Goal: Transaction & Acquisition: Purchase product/service

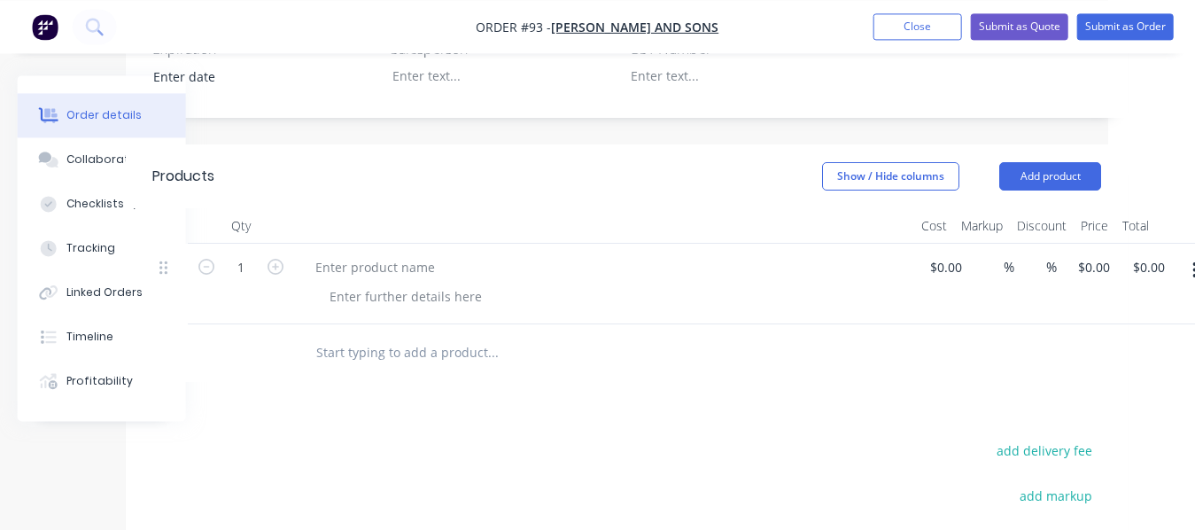
scroll to position [434, 88]
drag, startPoint x: 489, startPoint y: 537, endPoint x: 586, endPoint y: 539, distance: 96.6
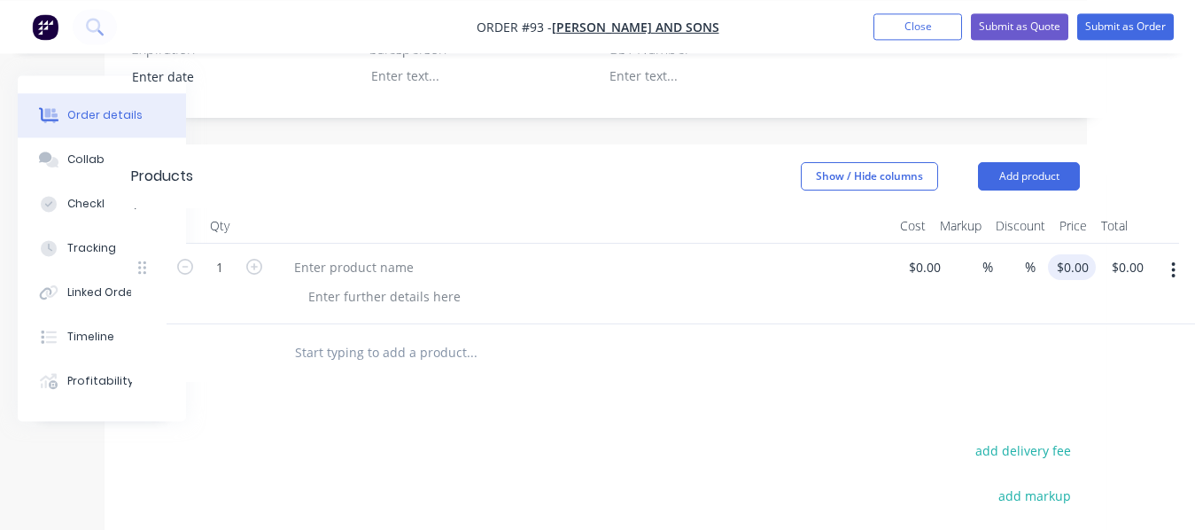
click at [1075, 269] on input "$0.00" at bounding box center [1075, 267] width 41 height 26
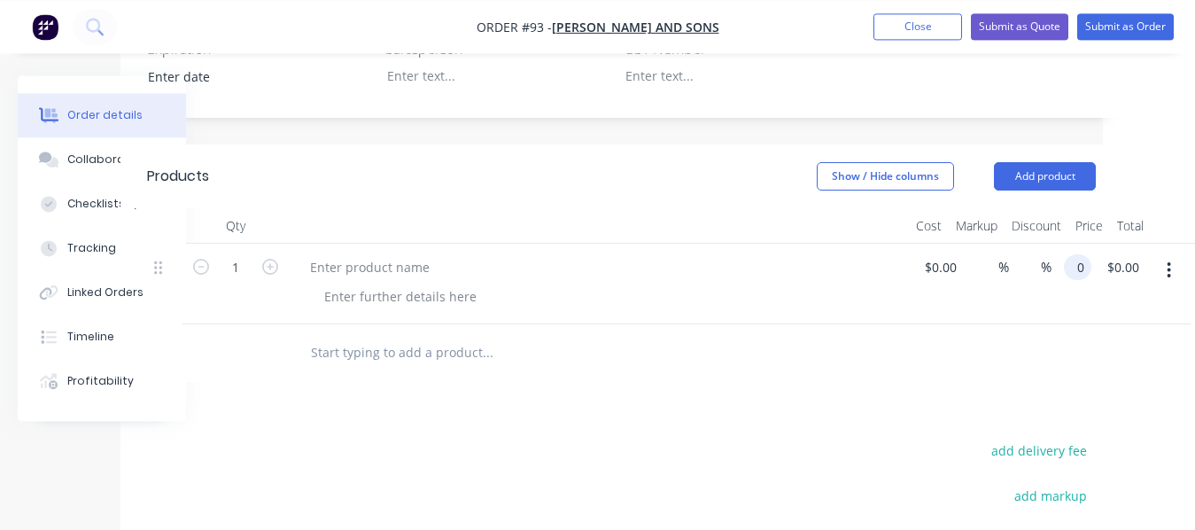
scroll to position [434, 92]
click at [1109, 302] on div "2791.08 2791.08" at bounding box center [1091, 284] width 69 height 81
type input "$2,791.08"
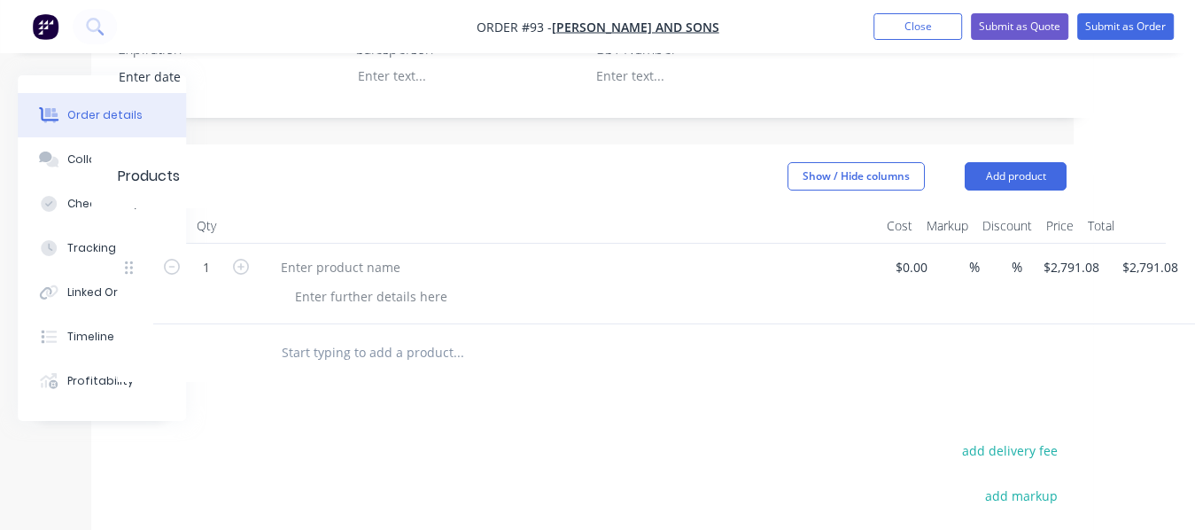
scroll to position [434, 156]
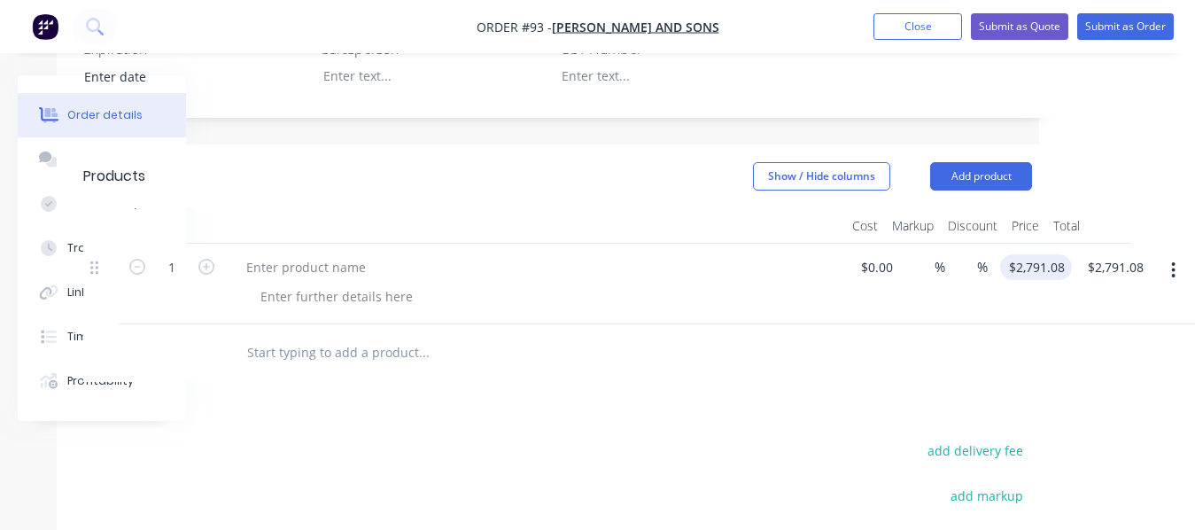
click at [1066, 268] on input "$2,791.08" at bounding box center [1039, 267] width 65 height 26
type input "2791.08"
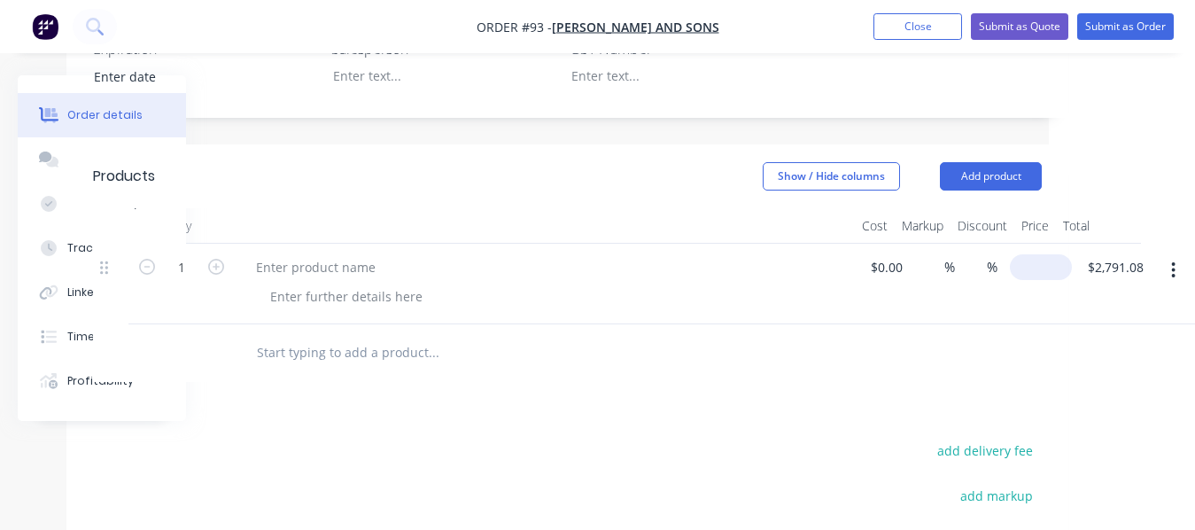
scroll to position [434, 112]
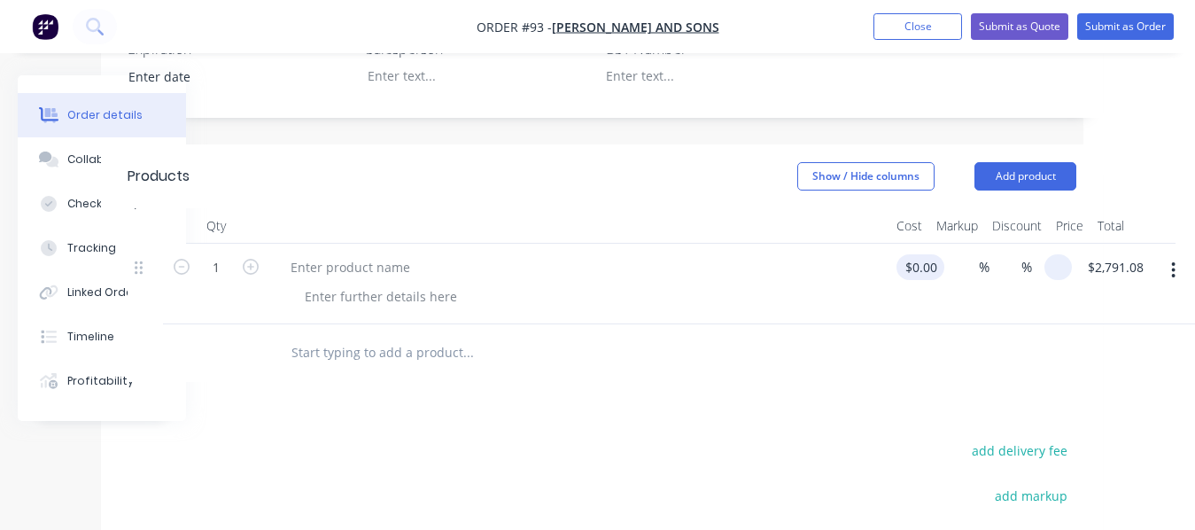
click at [925, 264] on input "$0.00" at bounding box center [923, 267] width 41 height 26
type input "0"
type input "$0.00"
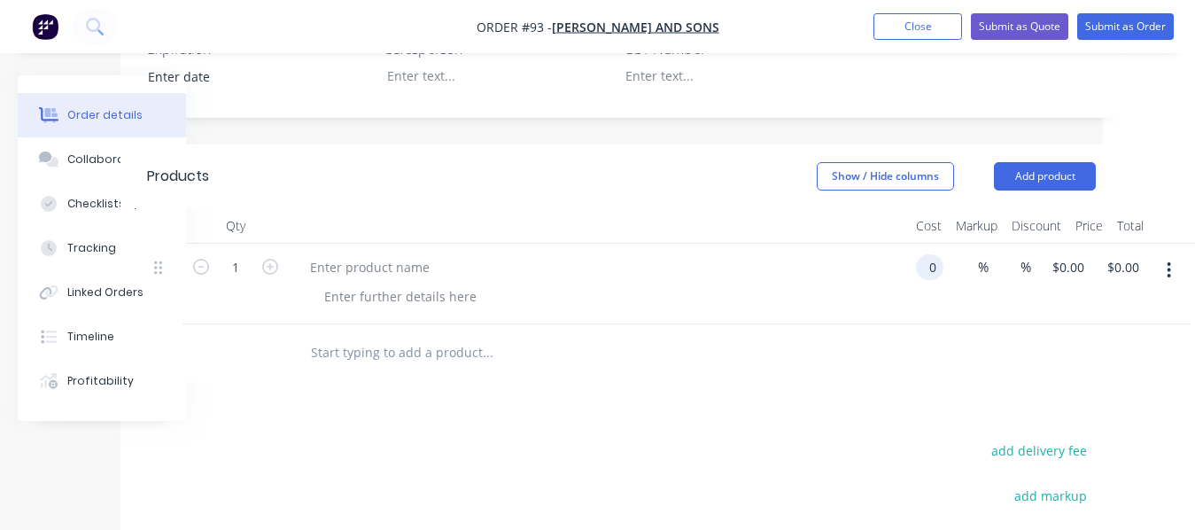
scroll to position [434, 92]
click at [1070, 307] on div "%" at bounding box center [1047, 284] width 48 height 81
type input "$2,791.08"
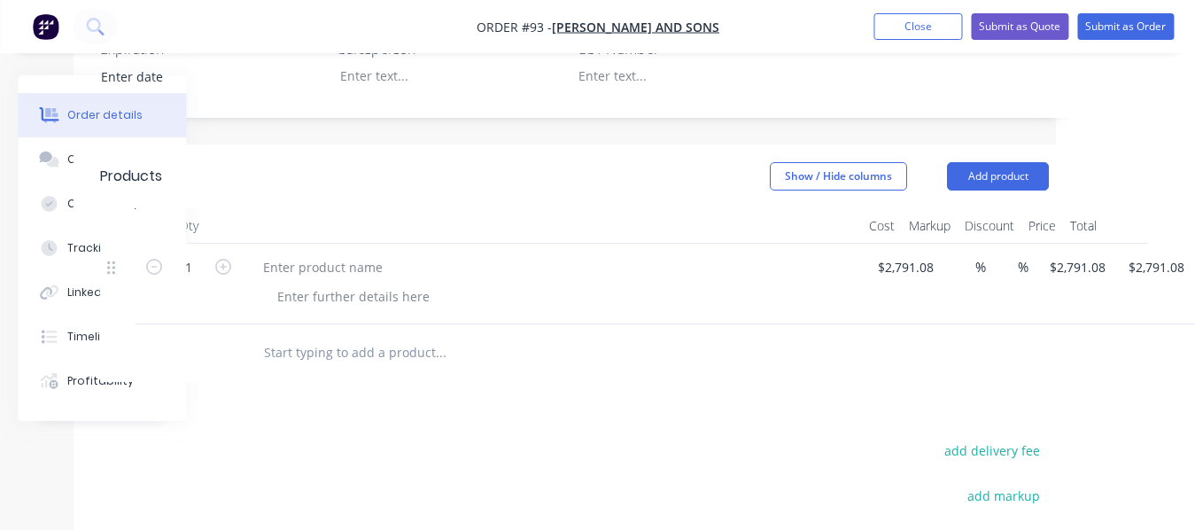
scroll to position [434, 177]
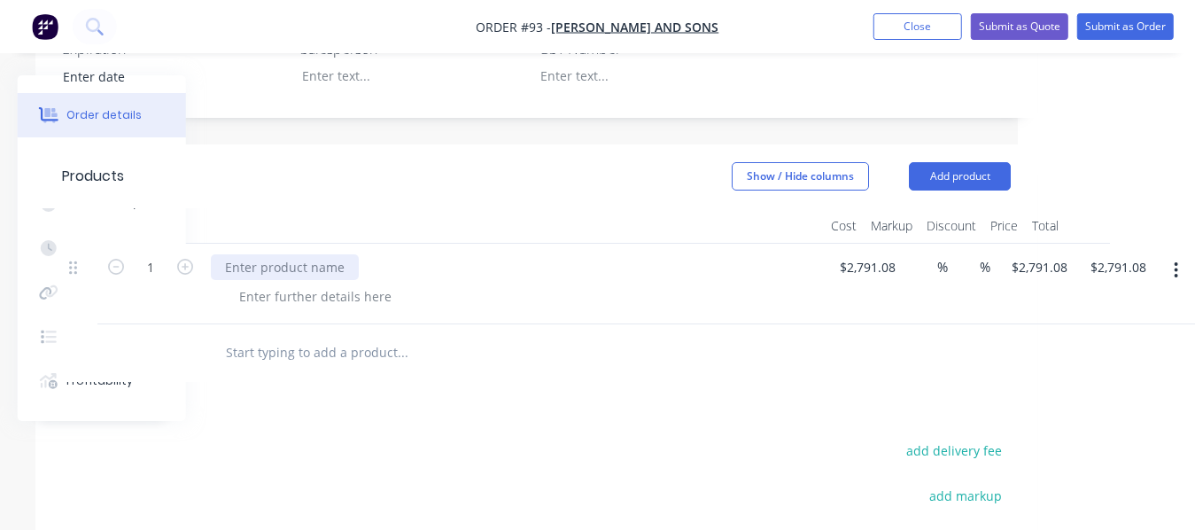
click at [330, 271] on div at bounding box center [285, 267] width 148 height 26
click at [306, 295] on div at bounding box center [315, 296] width 181 height 26
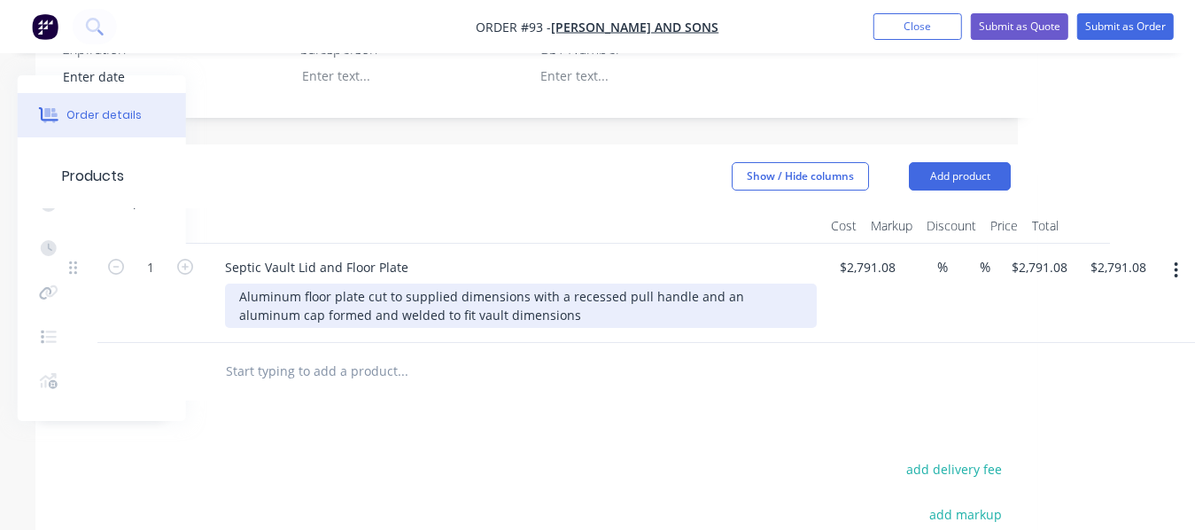
click at [259, 317] on div "Aluminum floor plate cut to supplied dimensions with a recessed pull handle and…" at bounding box center [521, 305] width 592 height 44
click at [585, 317] on div "Aluminum floor plate cut to supplied dimensions with a recessed pull handle and…" at bounding box center [521, 305] width 592 height 44
click at [299, 292] on div "Aluminum floor plate cut to supplied dimensions with a recessed pull handle and…" at bounding box center [521, 305] width 592 height 44
click at [300, 316] on div "Aluminum tread floor plate cut to supplied dimensions with a recessed pull hand…" at bounding box center [521, 305] width 592 height 44
click at [331, 294] on div "Aluminum tread floor plate cut to supplied dimensions with a recessed pull hand…" at bounding box center [521, 305] width 592 height 44
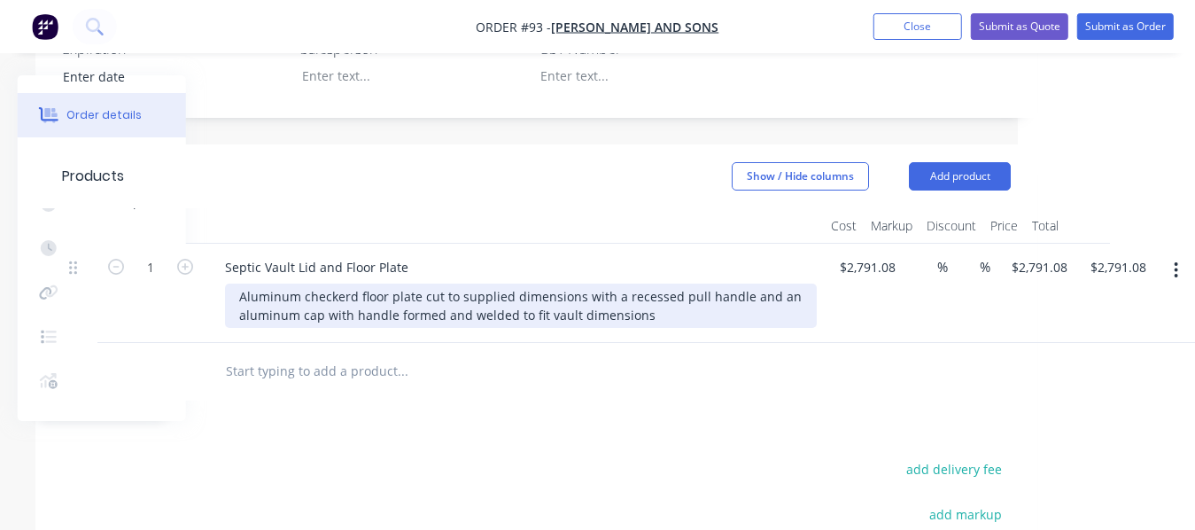
click at [299, 314] on div "Aluminum checkerd floor plate cut to supplied dimensions with a recessed pull h…" at bounding box center [521, 305] width 592 height 44
click at [238, 314] on div "Aluminum checkerd floor plate cut to supplied dimensions with a recessed pull h…" at bounding box center [521, 305] width 592 height 44
click at [333, 296] on div "Aluminum checkerd floor plate cut to supplied dimensions with a recessed pull h…" at bounding box center [521, 305] width 592 height 44
click at [367, 297] on div "Aluminum checkerd floor plate cut to supplied dimensions with a recessed pull h…" at bounding box center [521, 305] width 592 height 44
click at [309, 298] on div "Aluminum checkerd floor plate cut to supplied dimensions with a recessed pull h…" at bounding box center [521, 305] width 592 height 44
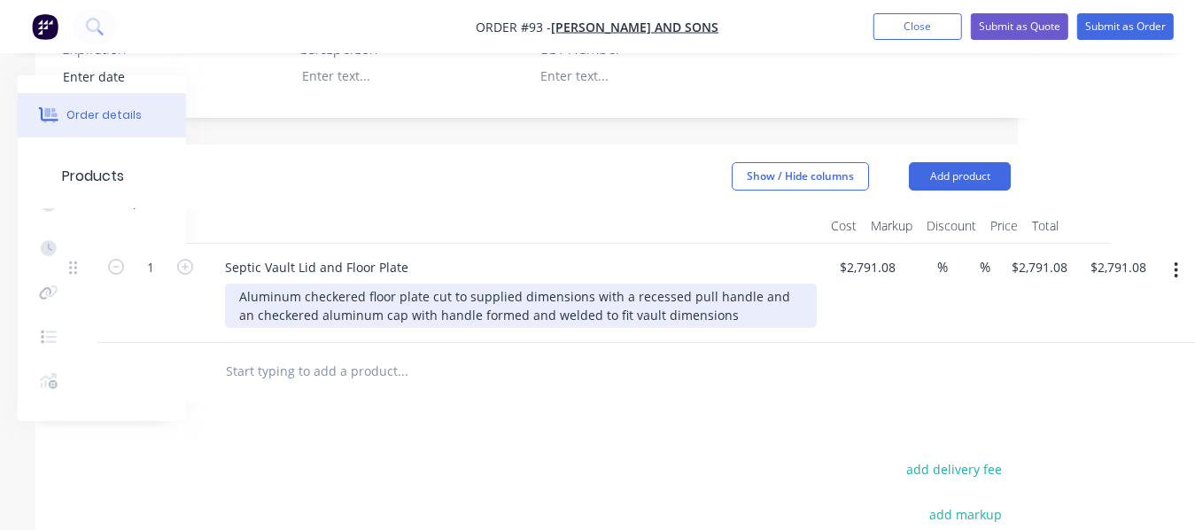
click at [716, 320] on div "Aluminum checkered floor plate cut to supplied dimensions with a recessed pull …" at bounding box center [521, 305] width 592 height 44
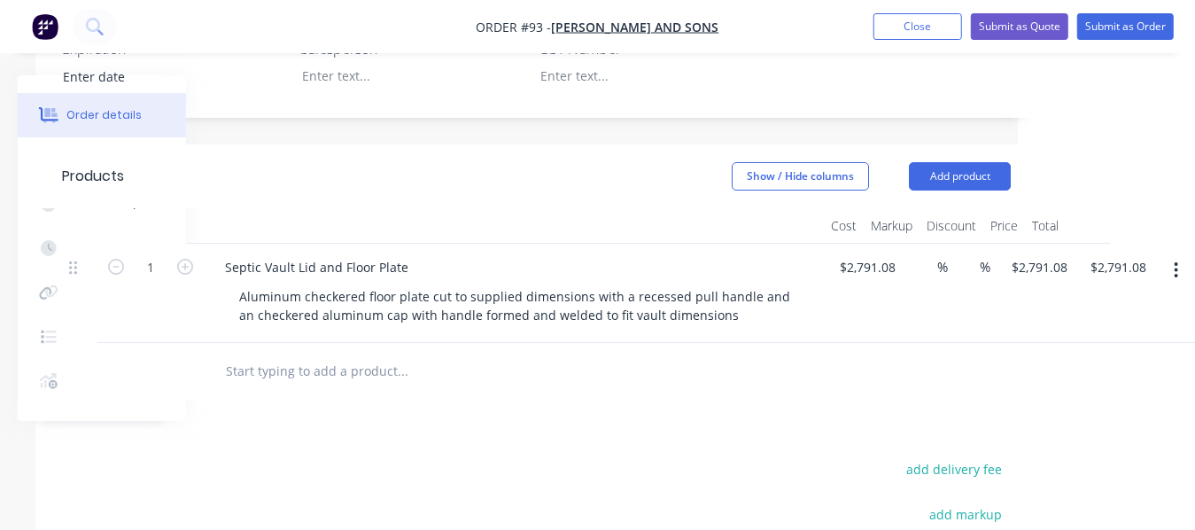
click at [852, 323] on div "$2,791.08 $2,791.08" at bounding box center [863, 293] width 79 height 99
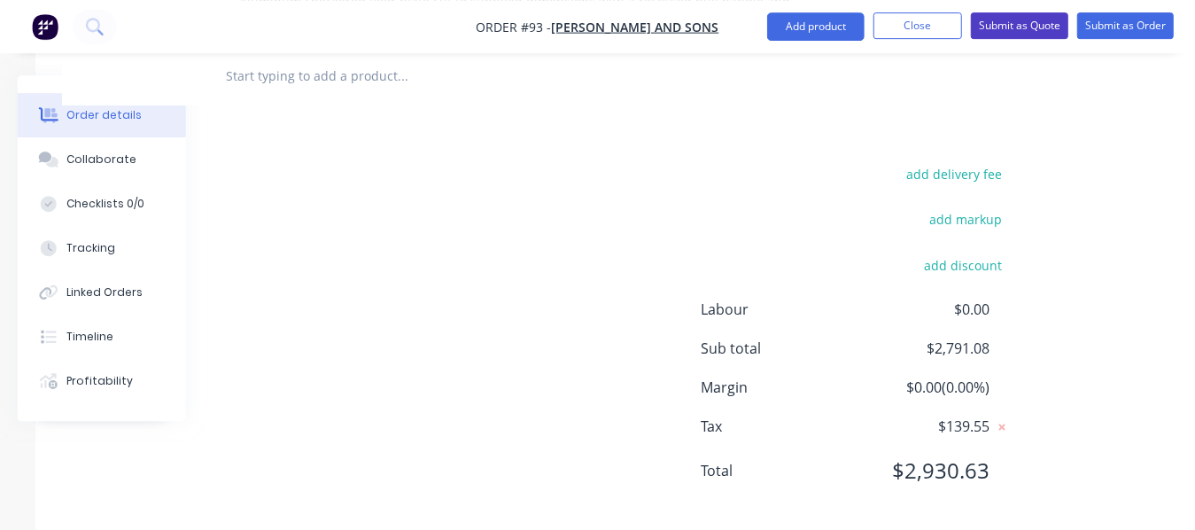
scroll to position [756, 177]
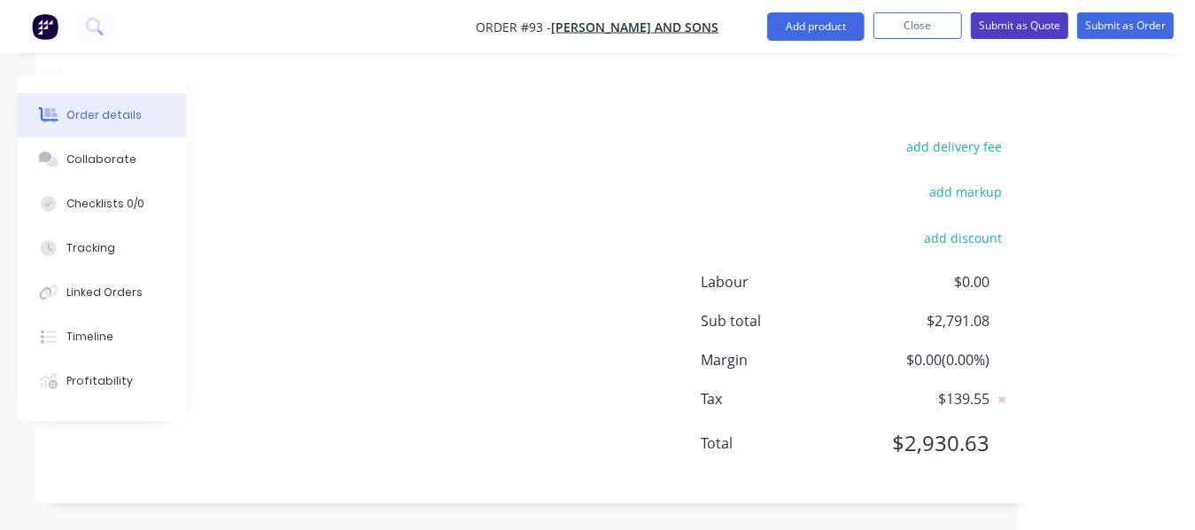
click at [1019, 28] on button "Submit as Quote" at bounding box center [1019, 25] width 97 height 27
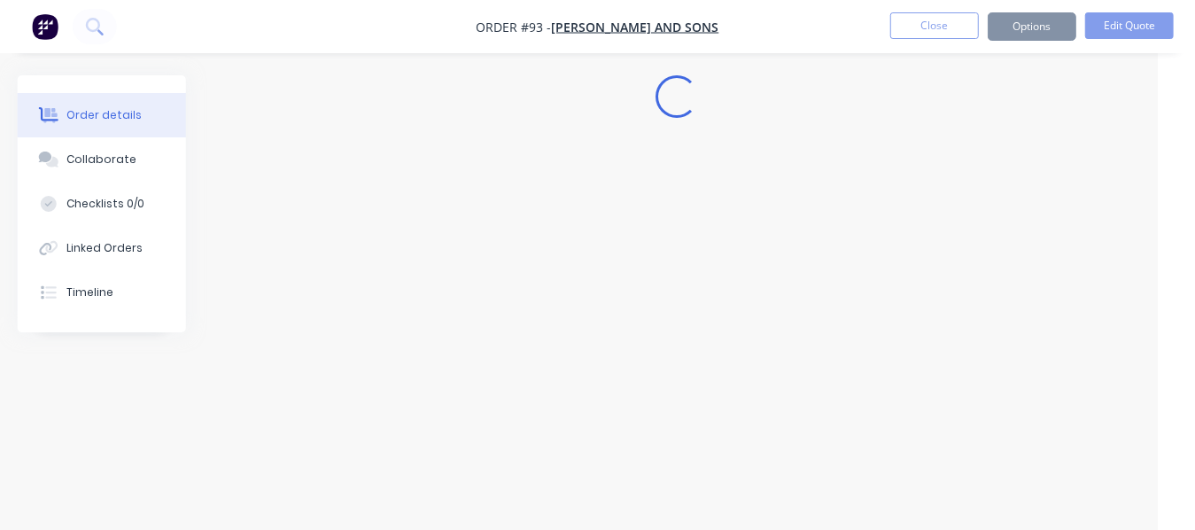
scroll to position [15, 37]
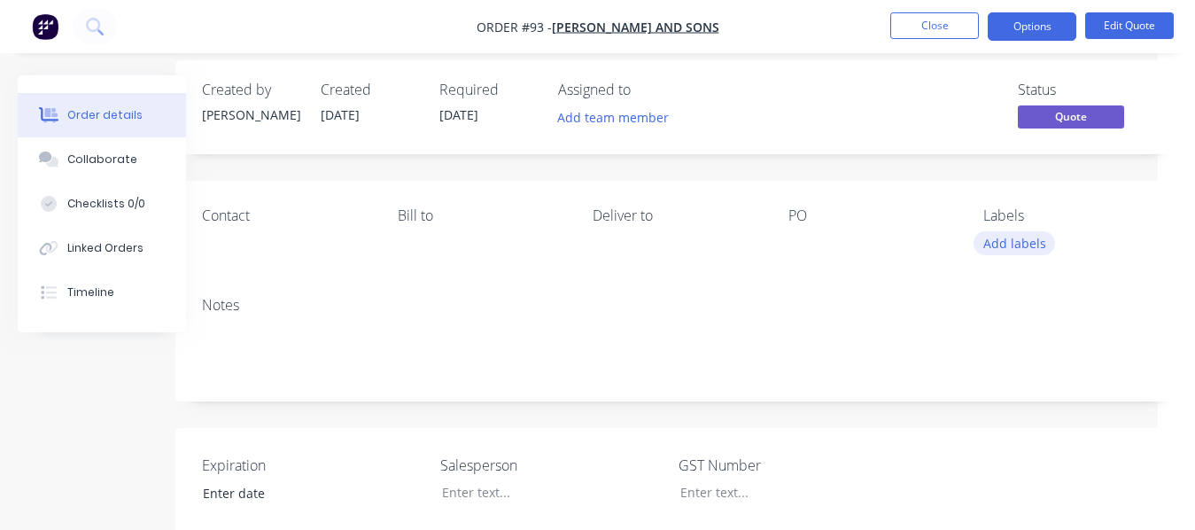
click at [1004, 263] on div "Contact [PERSON_NAME] to Deliver to PO Labels Add labels" at bounding box center [676, 232] width 1002 height 102
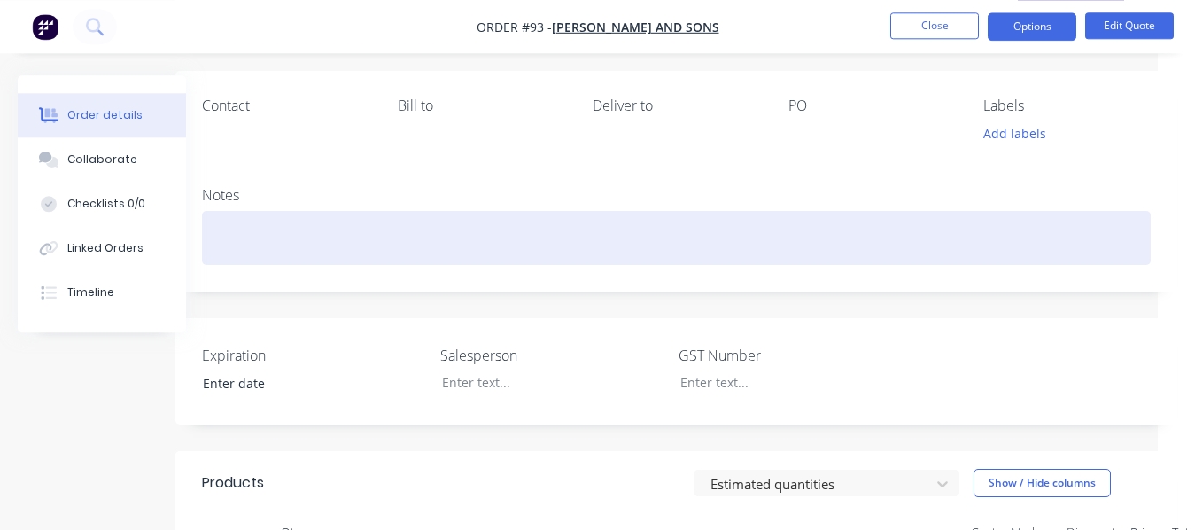
click at [828, 256] on div at bounding box center [676, 238] width 949 height 54
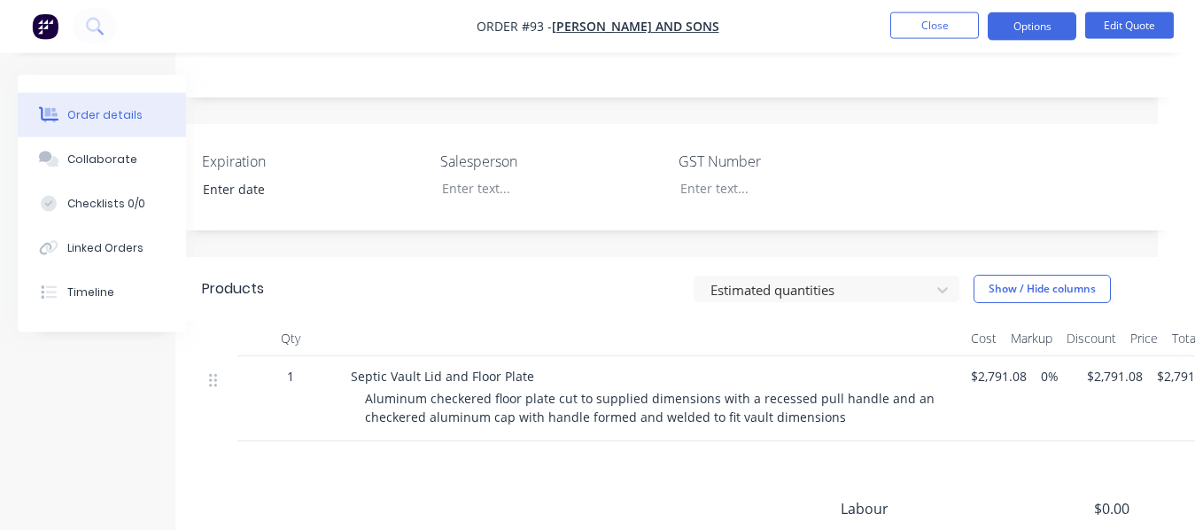
click at [828, 256] on div "Created by [PERSON_NAME] Created [DATE] Required [DATE] Assigned to Add team me…" at bounding box center [676, 242] width 1002 height 973
